Goal: Task Accomplishment & Management: Complete application form

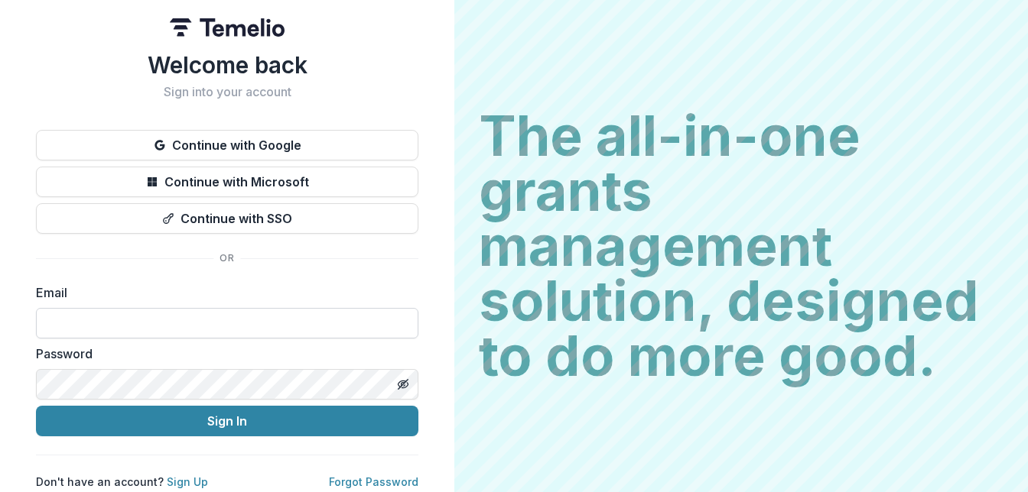
click at [288, 315] on input at bounding box center [227, 323] width 382 height 31
type input "**********"
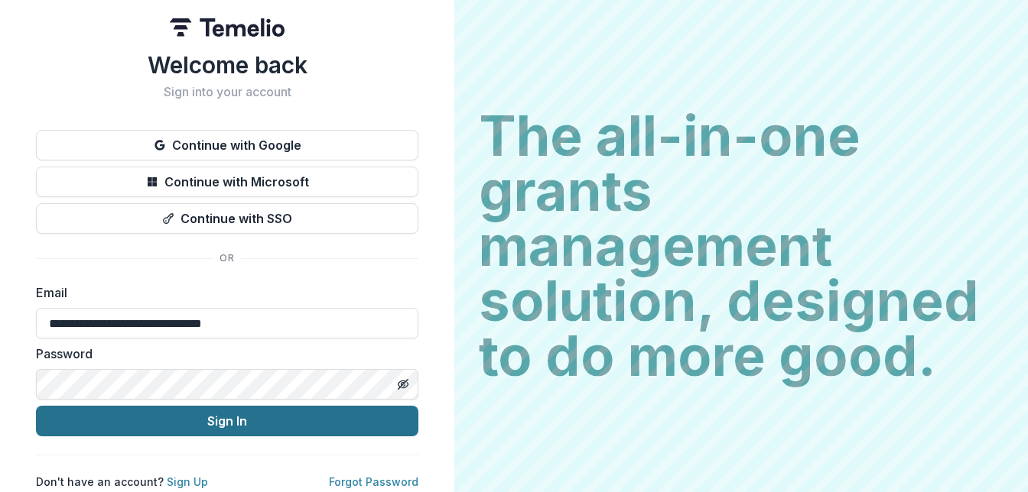
click at [261, 421] on button "Sign In" at bounding box center [227, 421] width 382 height 31
